Goal: Transaction & Acquisition: Subscribe to service/newsletter

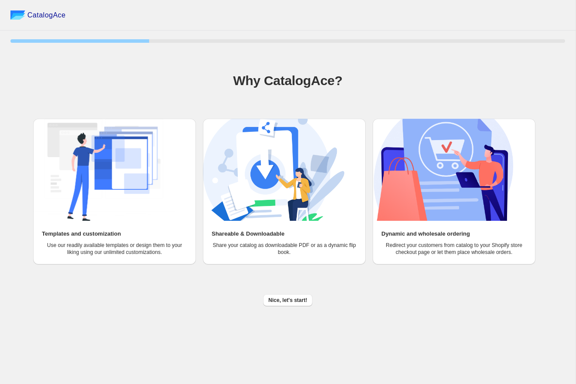
click at [292, 297] on span "Nice, let's start!" at bounding box center [288, 300] width 39 height 7
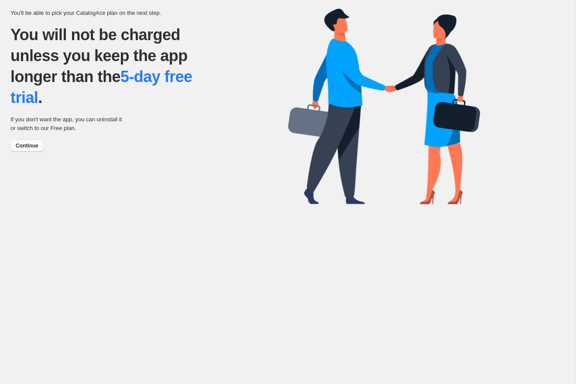
click at [30, 142] on button "Continue" at bounding box center [26, 146] width 33 height 12
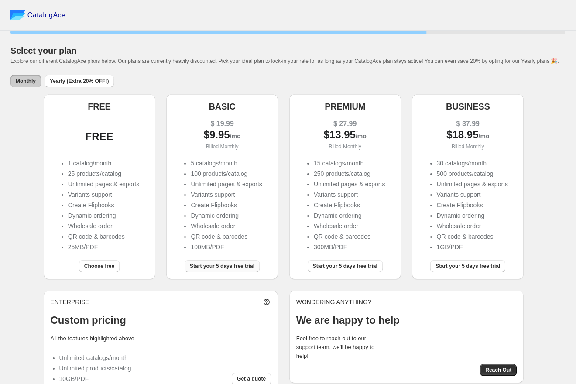
click at [196, 270] on button "Start your 5 days free trial" at bounding box center [222, 266] width 75 height 12
